Goal: Task Accomplishment & Management: Complete application form

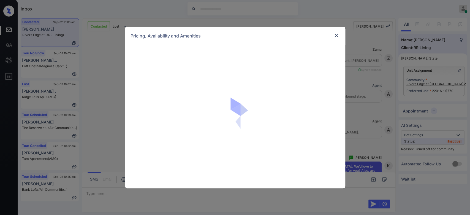
scroll to position [803, 0]
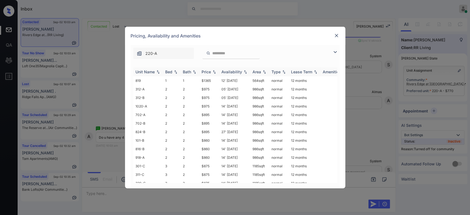
click at [211, 72] on div "Price" at bounding box center [209, 71] width 15 height 5
drag, startPoint x: 213, startPoint y: 80, endPoint x: 198, endPoint y: 80, distance: 14.9
click at [198, 80] on tr "220-A 3 2 $770 14' Aug 25 1185 sqft normal 12 months" at bounding box center [277, 80] width 288 height 9
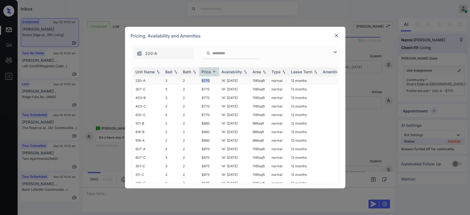
copy tr "$770"
click at [335, 35] on img at bounding box center [337, 36] width 6 height 6
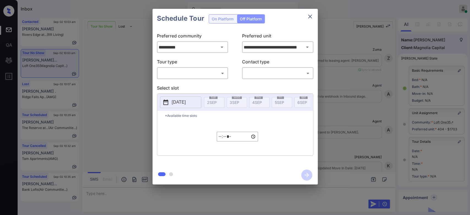
scroll to position [1650, 0]
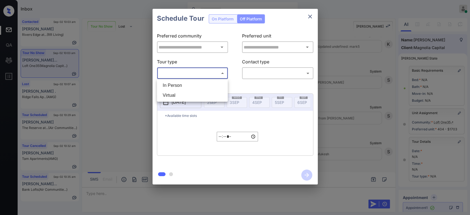
drag, startPoint x: 0, startPoint y: 0, endPoint x: 177, endPoint y: 88, distance: 197.3
click at [177, 88] on body "Inbox Mukesh Online Set yourself offline Set yourself on break Profile Switch t…" at bounding box center [235, 107] width 470 height 215
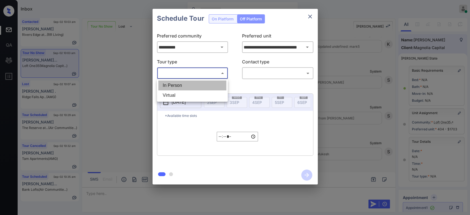
click at [177, 88] on li "In Person" at bounding box center [192, 85] width 68 height 10
type input "********"
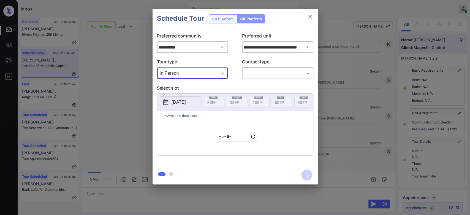
click at [264, 72] on body "Inbox Mukesh Online Set yourself offline Set yourself on break Profile Switch t…" at bounding box center [235, 107] width 470 height 215
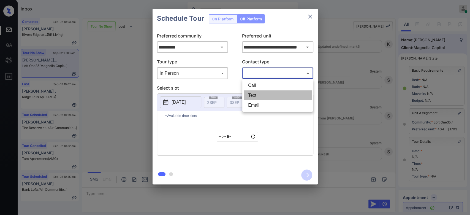
click at [262, 94] on li "Text" at bounding box center [278, 95] width 68 height 10
type input "****"
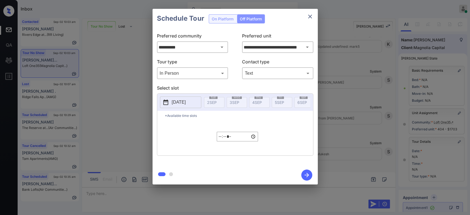
click at [188, 98] on button "2025-09-02" at bounding box center [180, 102] width 41 height 12
click at [308, 14] on icon "close" at bounding box center [310, 16] width 7 height 7
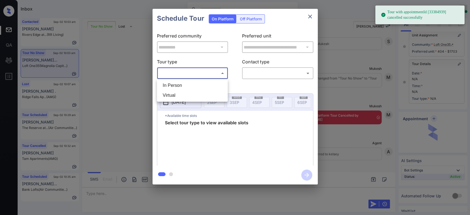
scroll to position [60, 0]
drag, startPoint x: 181, startPoint y: 72, endPoint x: 176, endPoint y: 85, distance: 13.3
click at [176, 85] on body "Tour with appointmentId [33384939] cancelled successfully Inbox Mukesh Online S…" at bounding box center [235, 107] width 470 height 215
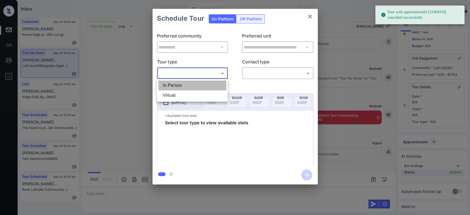
click at [176, 85] on li "In Person" at bounding box center [192, 85] width 68 height 10
type input "********"
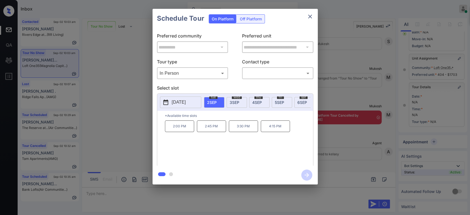
click at [300, 99] on div "sat 6 SEP" at bounding box center [304, 102] width 20 height 11
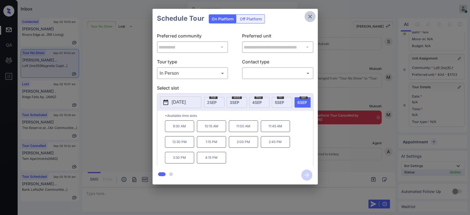
click at [311, 14] on icon "close" at bounding box center [310, 16] width 7 height 7
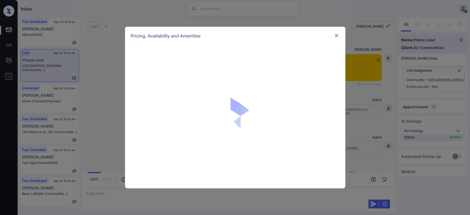
scroll to position [1410, 0]
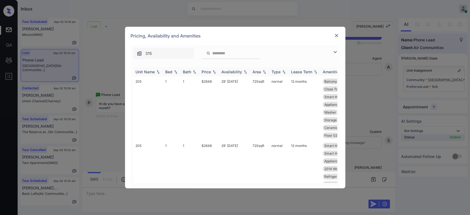
click at [206, 69] on th "Price" at bounding box center [209, 71] width 20 height 9
click at [207, 71] on div "Price" at bounding box center [206, 71] width 9 height 5
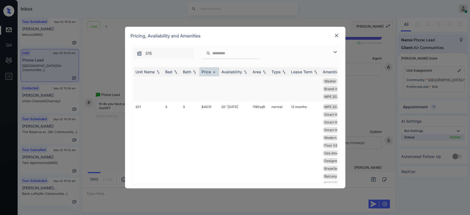
scroll to position [0, 0]
click at [211, 70] on div "Price" at bounding box center [206, 71] width 9 height 5
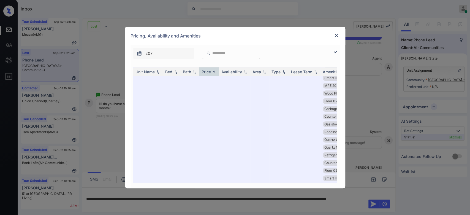
click at [336, 37] on img at bounding box center [337, 36] width 6 height 6
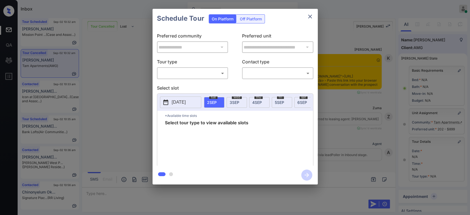
scroll to position [1738, 0]
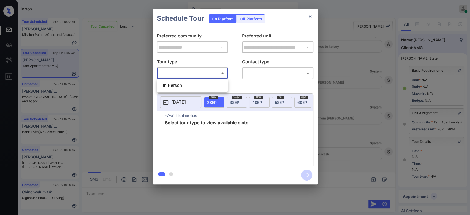
click at [200, 74] on body "Inbox Mukesh Online Set yourself offline Set yourself on break Profile Switch t…" at bounding box center [235, 107] width 470 height 215
click at [182, 83] on li "In Person" at bounding box center [192, 85] width 68 height 10
type input "********"
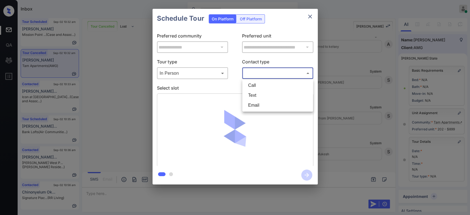
drag, startPoint x: 276, startPoint y: 74, endPoint x: 268, endPoint y: 93, distance: 19.7
click at [268, 93] on body "Inbox Mukesh Online Set yourself offline Set yourself on break Profile Switch t…" at bounding box center [235, 107] width 470 height 215
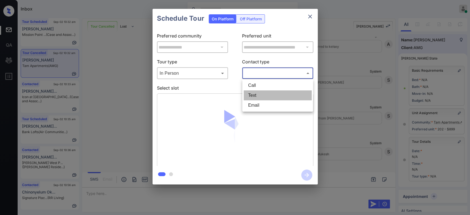
click at [268, 93] on li "Text" at bounding box center [278, 95] width 68 height 10
type input "****"
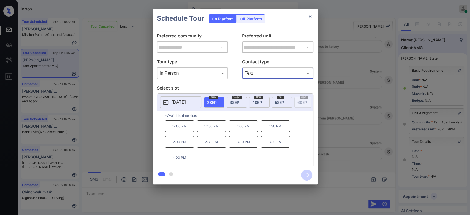
click at [232, 104] on span "[DATE]" at bounding box center [235, 102] width 10 height 5
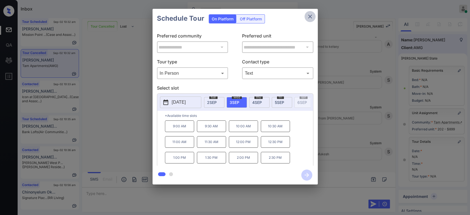
click at [308, 19] on icon "close" at bounding box center [310, 16] width 7 height 7
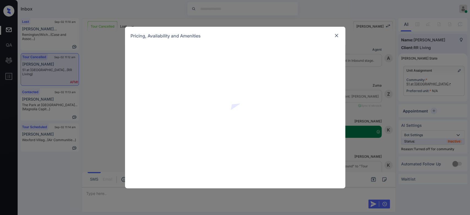
scroll to position [1276, 0]
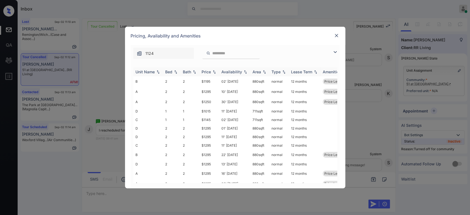
click at [204, 72] on div "Price" at bounding box center [206, 71] width 9 height 5
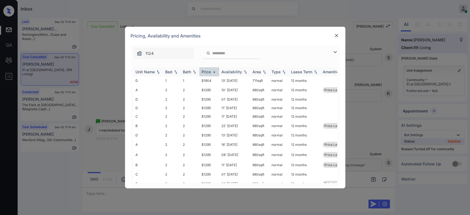
click at [204, 72] on div "Price" at bounding box center [206, 71] width 9 height 5
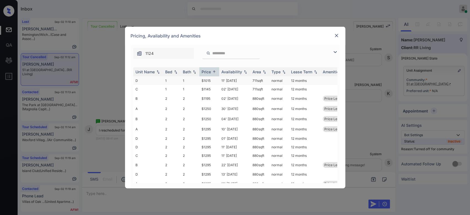
click at [209, 80] on td "$1015" at bounding box center [209, 80] width 20 height 9
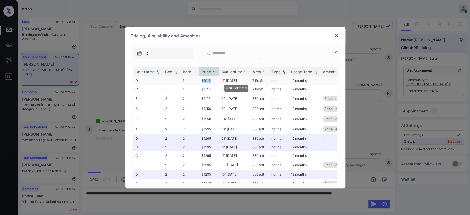
click at [209, 80] on td "$1015" at bounding box center [209, 80] width 20 height 9
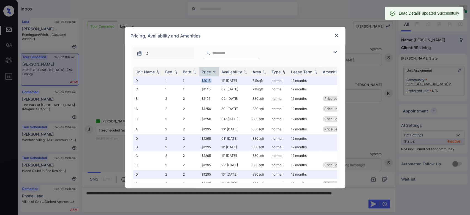
click at [334, 35] on img at bounding box center [337, 36] width 6 height 6
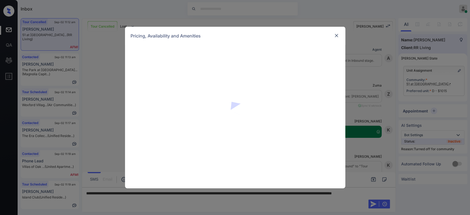
scroll to position [2105, 0]
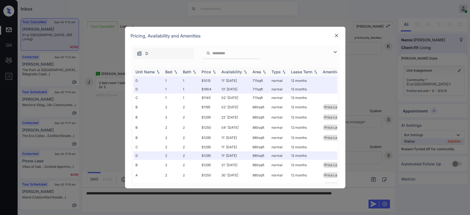
click at [205, 71] on div "Price" at bounding box center [206, 71] width 9 height 5
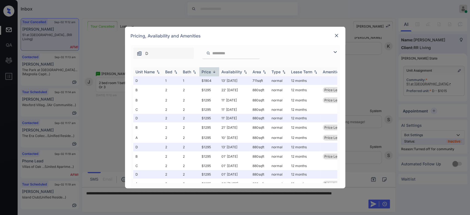
click at [205, 71] on div "Price" at bounding box center [206, 71] width 9 height 5
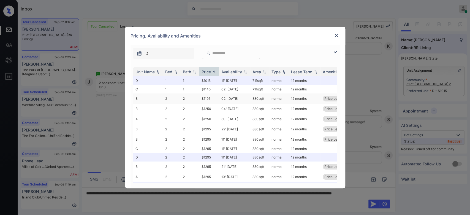
click at [207, 98] on td "$1195" at bounding box center [209, 98] width 20 height 10
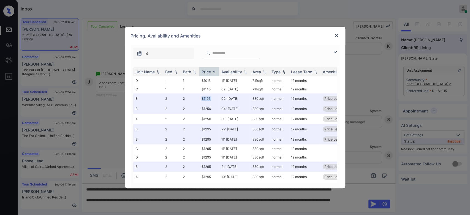
click at [335, 36] on img at bounding box center [337, 36] width 6 height 6
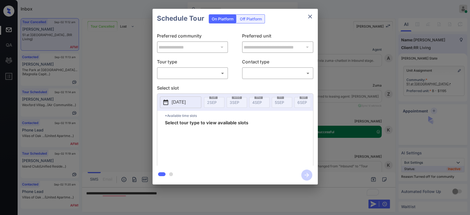
scroll to position [1890, 0]
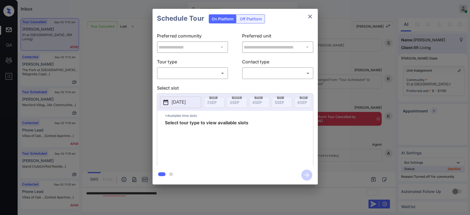
click at [185, 71] on body "Inbox Mukesh Online Set yourself offline Set yourself on break Profile Switch t…" at bounding box center [235, 107] width 470 height 215
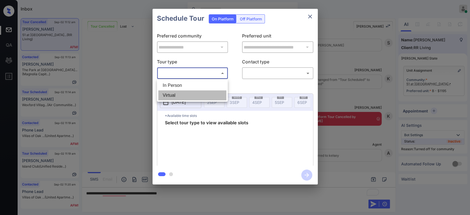
click at [172, 97] on li "Virtual" at bounding box center [192, 95] width 68 height 10
type input "*******"
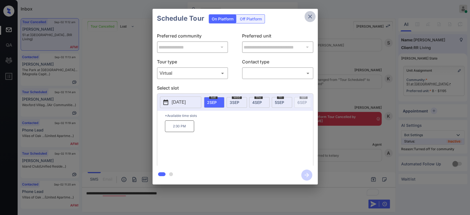
click at [307, 19] on icon "close" at bounding box center [310, 16] width 7 height 7
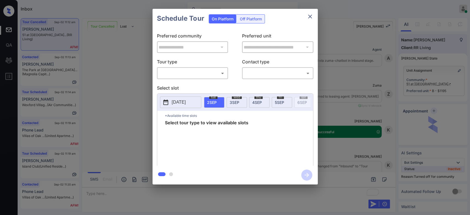
scroll to position [2214, 0]
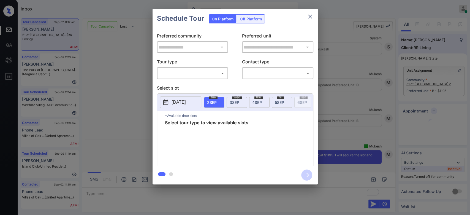
click at [215, 70] on body "Inbox Mukesh Online Set yourself offline Set yourself on break Profile Switch t…" at bounding box center [235, 107] width 470 height 215
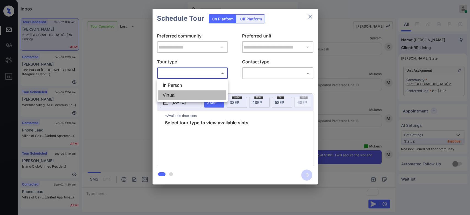
click at [177, 94] on li "Virtual" at bounding box center [192, 95] width 68 height 10
type input "*******"
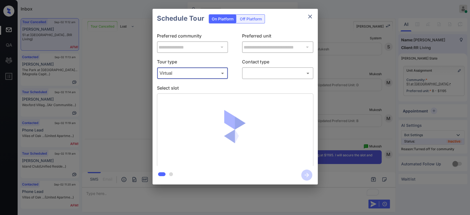
click at [269, 74] on body "Inbox Mukesh Online Set yourself offline Set yourself on break Profile Switch t…" at bounding box center [235, 107] width 470 height 215
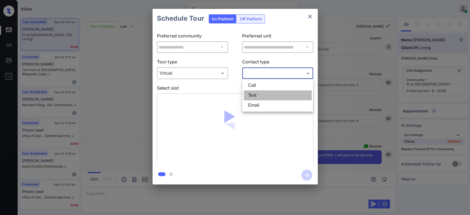
click at [262, 96] on li "Text" at bounding box center [278, 95] width 68 height 10
type input "****"
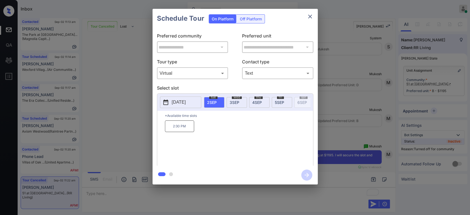
click at [187, 129] on p "2:30 PM" at bounding box center [179, 126] width 29 height 12
click at [309, 178] on icon "button" at bounding box center [306, 174] width 11 height 11
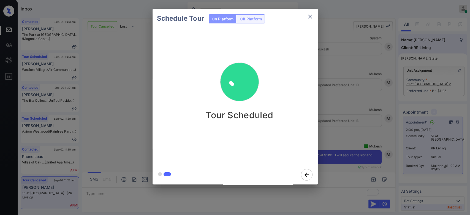
click at [335, 59] on div "Schedule Tour On Platform Off Platform Tour Scheduled" at bounding box center [235, 96] width 470 height 193
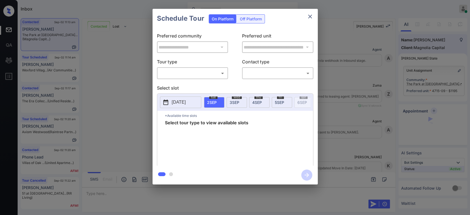
scroll to position [567, 0]
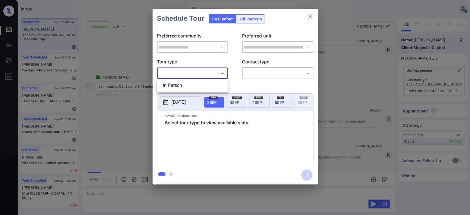
click at [207, 76] on body "Inbox Mukesh Online Set yourself offline Set yourself on break Profile Switch t…" at bounding box center [235, 107] width 470 height 215
click at [179, 85] on li "In Person" at bounding box center [192, 85] width 68 height 10
type input "********"
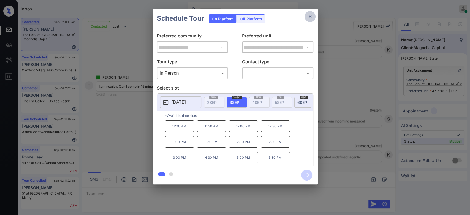
click at [312, 14] on icon "close" at bounding box center [310, 16] width 7 height 7
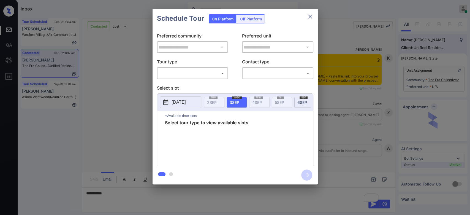
scroll to position [543, 0]
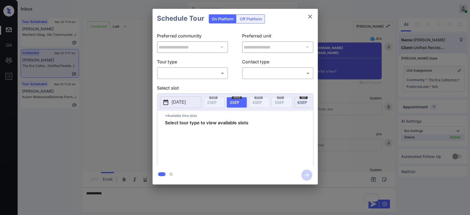
click at [205, 77] on body "Inbox Mukesh Online Set yourself offline Set yourself on break Profile Switch t…" at bounding box center [235, 107] width 470 height 215
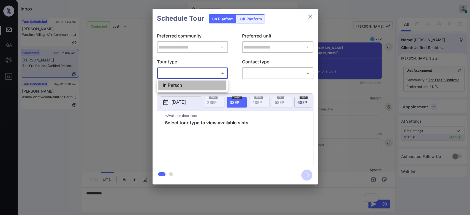
click at [181, 83] on li "In Person" at bounding box center [192, 85] width 68 height 10
type input "********"
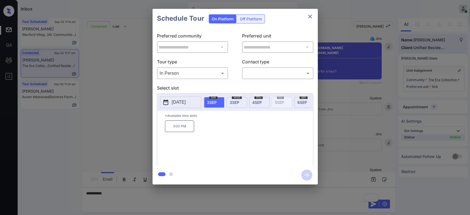
click at [300, 103] on span "[DATE]" at bounding box center [302, 102] width 10 height 5
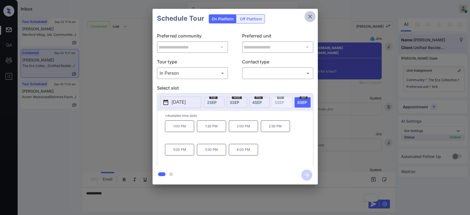
click at [311, 17] on icon "close" at bounding box center [310, 16] width 7 height 7
